Goal: Find specific page/section: Find specific page/section

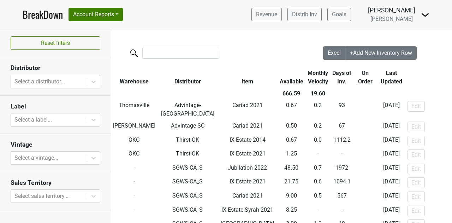
click at [42, 15] on link "BreakDown" at bounding box center [43, 14] width 40 height 15
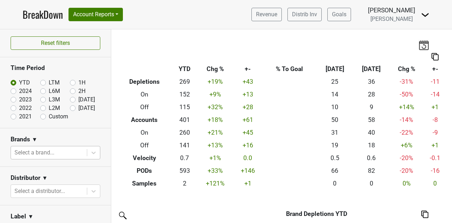
click at [57, 146] on div "Select a brand..." at bounding box center [49, 152] width 76 height 13
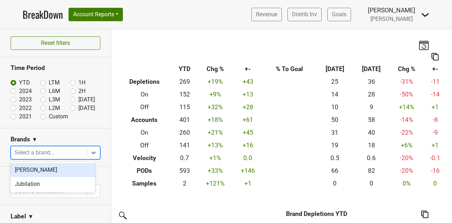
click at [59, 130] on section "Brands ▼ option [PERSON_NAME] focused, 1 of 2. 2 results available. Use Up and …" at bounding box center [55, 147] width 111 height 38
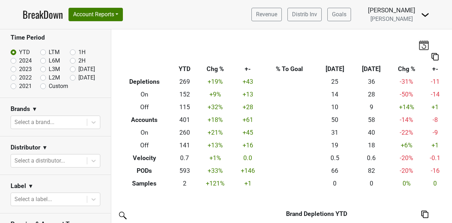
scroll to position [71, 0]
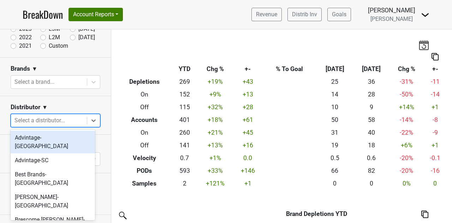
click at [57, 122] on div at bounding box center [48, 120] width 69 height 10
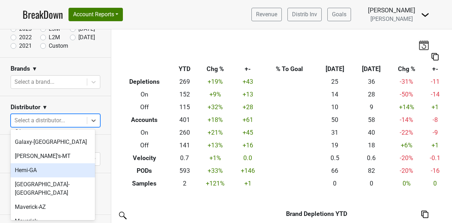
scroll to position [106, 0]
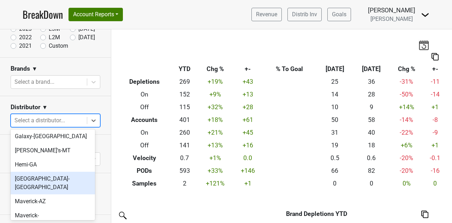
click at [63, 172] on div "[GEOGRAPHIC_DATA]-[GEOGRAPHIC_DATA]" at bounding box center [53, 183] width 84 height 23
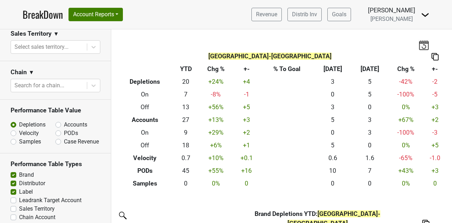
scroll to position [382, 0]
